Goal: Information Seeking & Learning: Check status

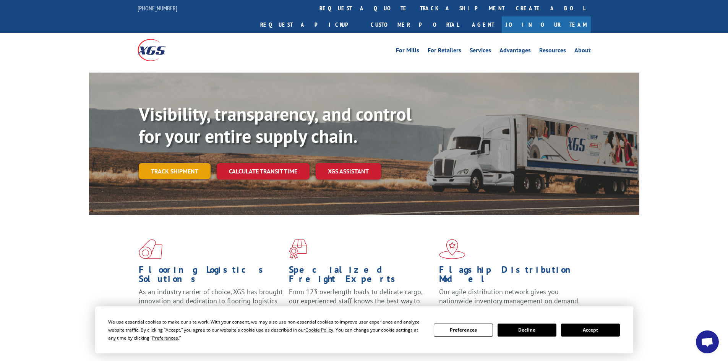
click at [173, 163] on link "Track shipment" at bounding box center [175, 171] width 72 height 16
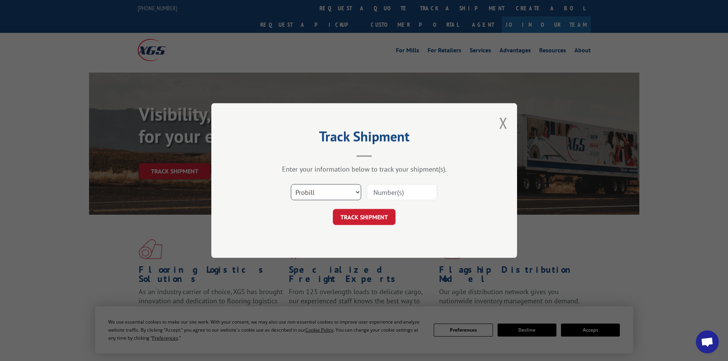
click at [328, 195] on select "Select category... Probill BOL PO" at bounding box center [326, 192] width 70 height 16
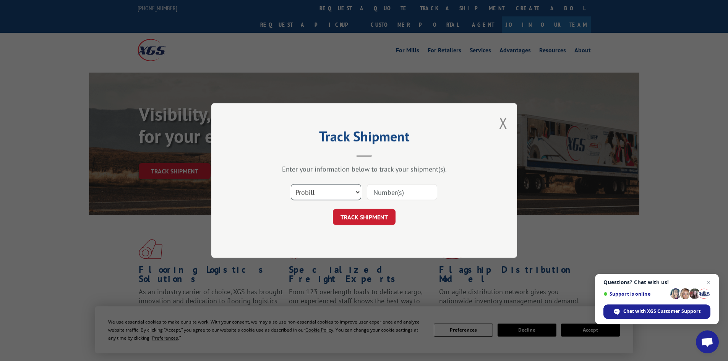
select select "po"
click at [291, 184] on select "Select category... Probill BOL PO" at bounding box center [326, 192] width 70 height 16
click at [375, 195] on input at bounding box center [402, 192] width 70 height 16
paste input "14537939"
type input "14537939"
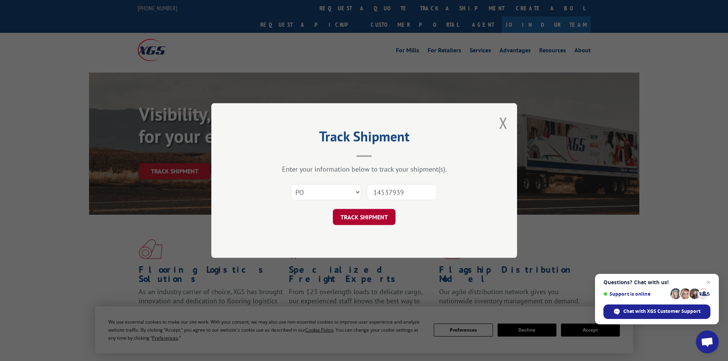
click at [368, 214] on button "TRACK SHIPMENT" at bounding box center [364, 217] width 63 height 16
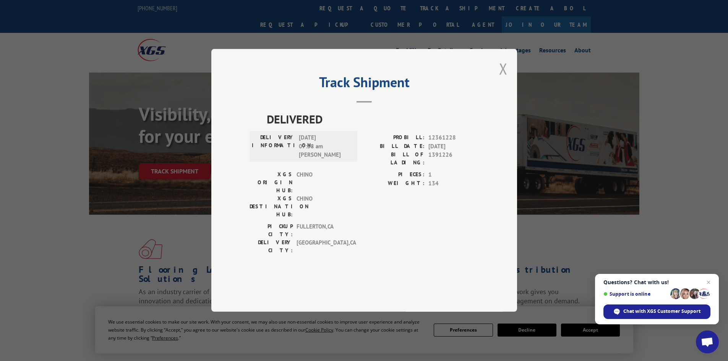
click at [506, 79] on button "Close modal" at bounding box center [503, 68] width 8 height 20
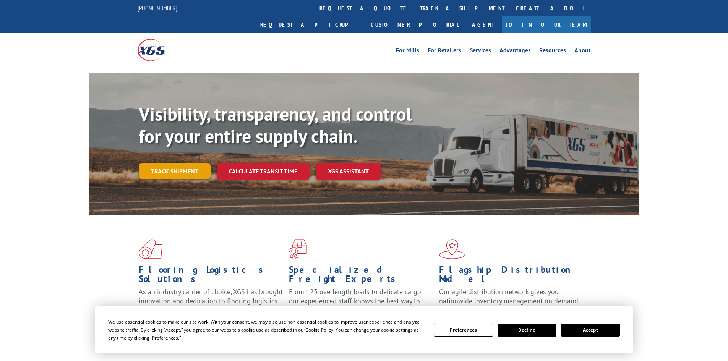
click at [176, 163] on link "Track shipment" at bounding box center [175, 171] width 72 height 16
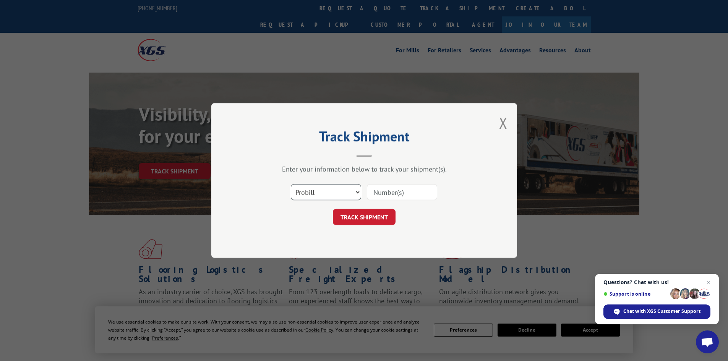
click at [324, 195] on select "Select category... Probill BOL PO" at bounding box center [326, 192] width 70 height 16
select select "po"
click at [291, 184] on select "Select category... Probill BOL PO" at bounding box center [326, 192] width 70 height 16
click at [386, 190] on input at bounding box center [402, 192] width 70 height 16
paste input "14538043"
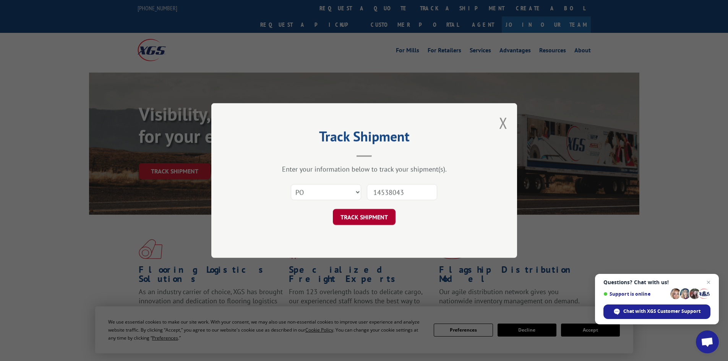
type input "14538043"
click at [367, 221] on button "TRACK SHIPMENT" at bounding box center [364, 217] width 63 height 16
